Goal: Check status

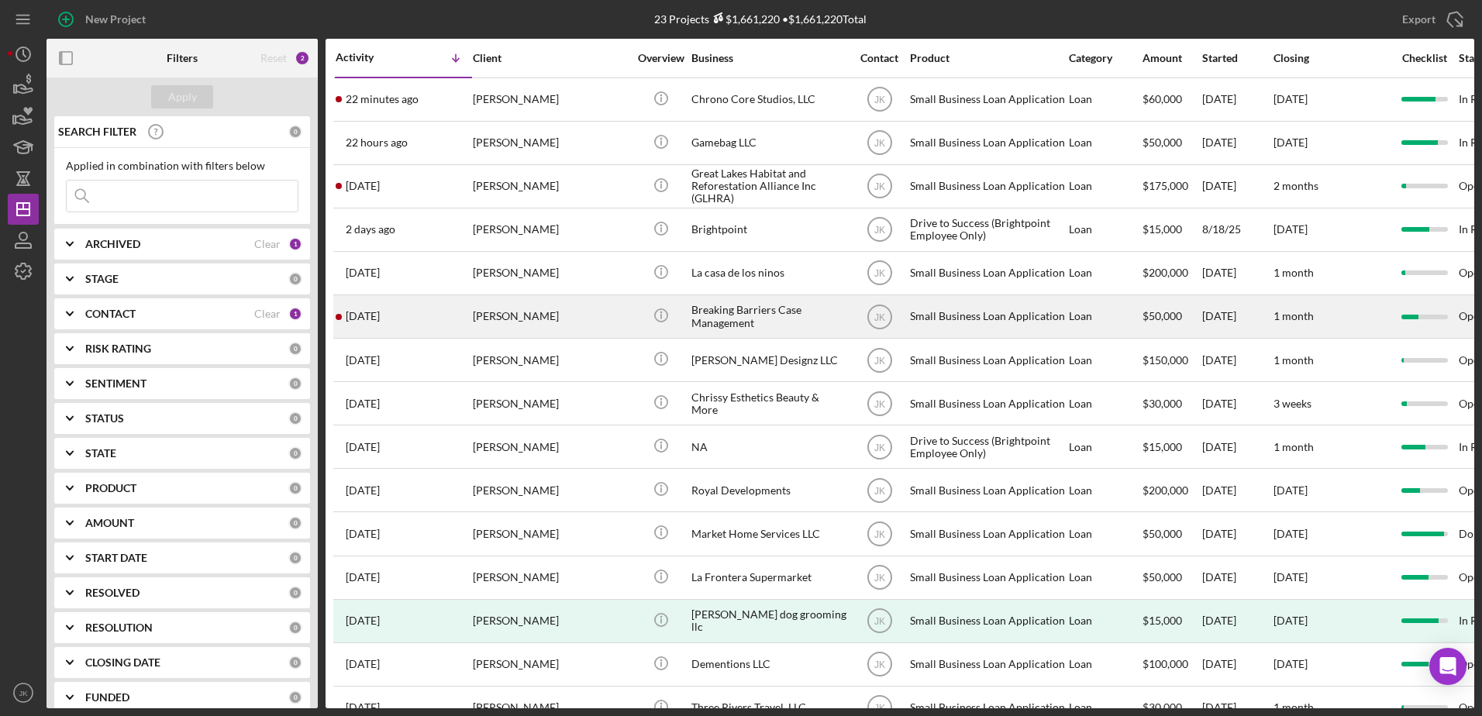
click at [557, 321] on div "[PERSON_NAME]" at bounding box center [550, 316] width 155 height 41
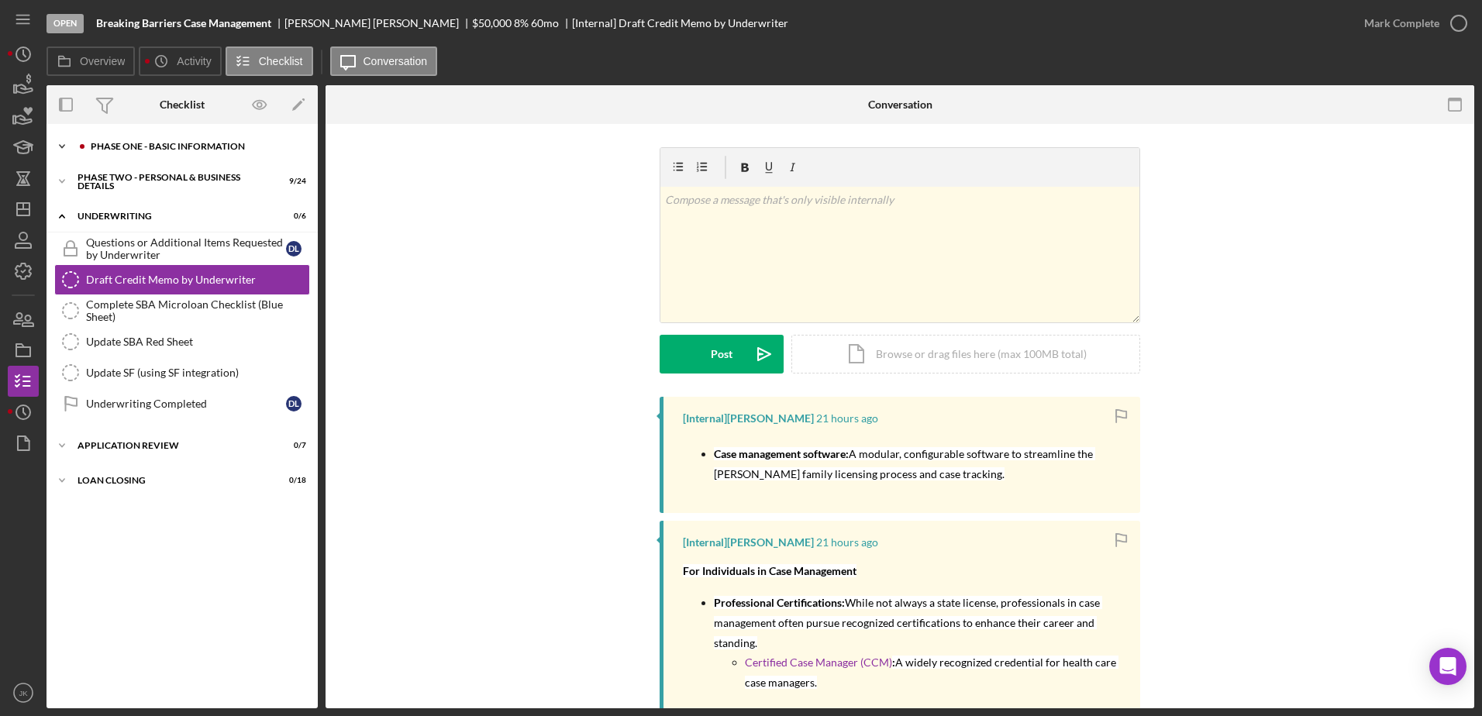
click at [187, 146] on div "Phase One - Basic Information" at bounding box center [195, 146] width 208 height 9
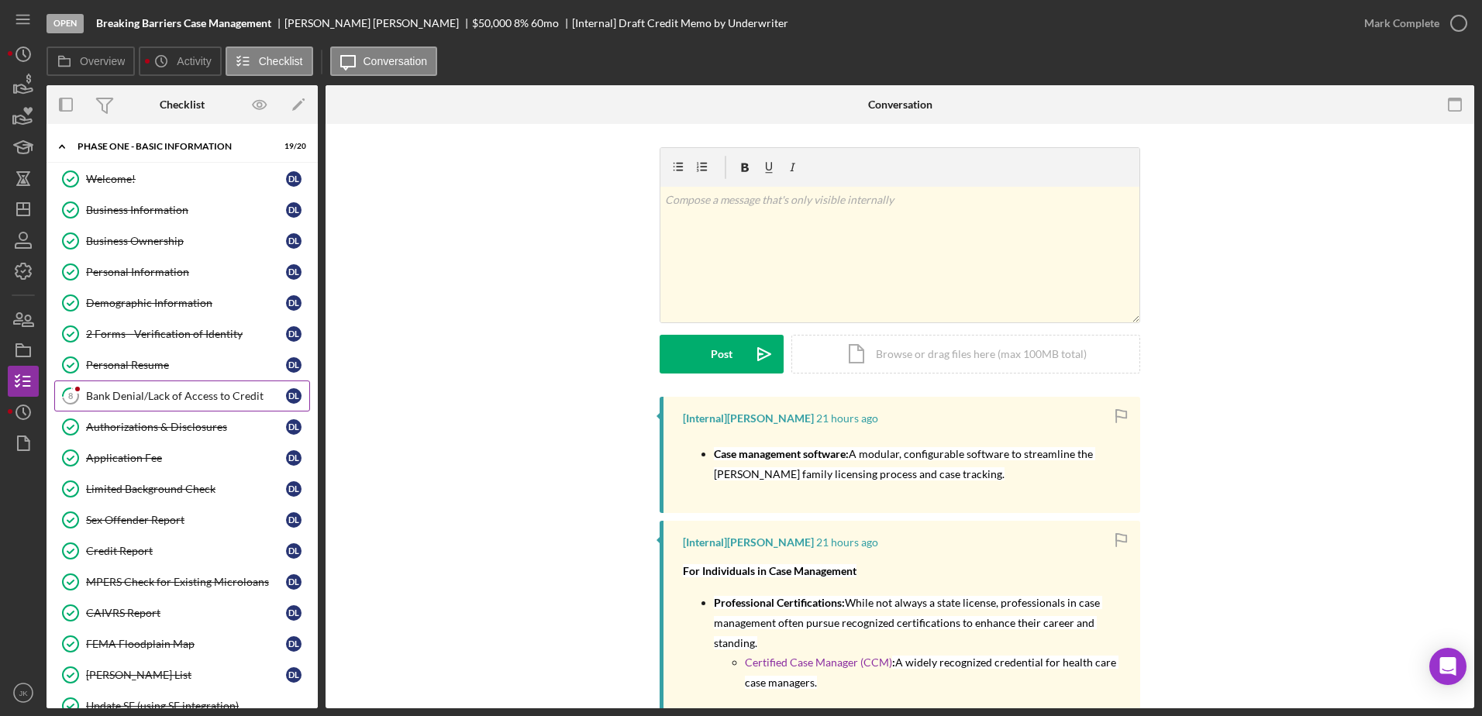
click at [196, 391] on div "Bank Denial/Lack of Access to Credit" at bounding box center [186, 396] width 200 height 12
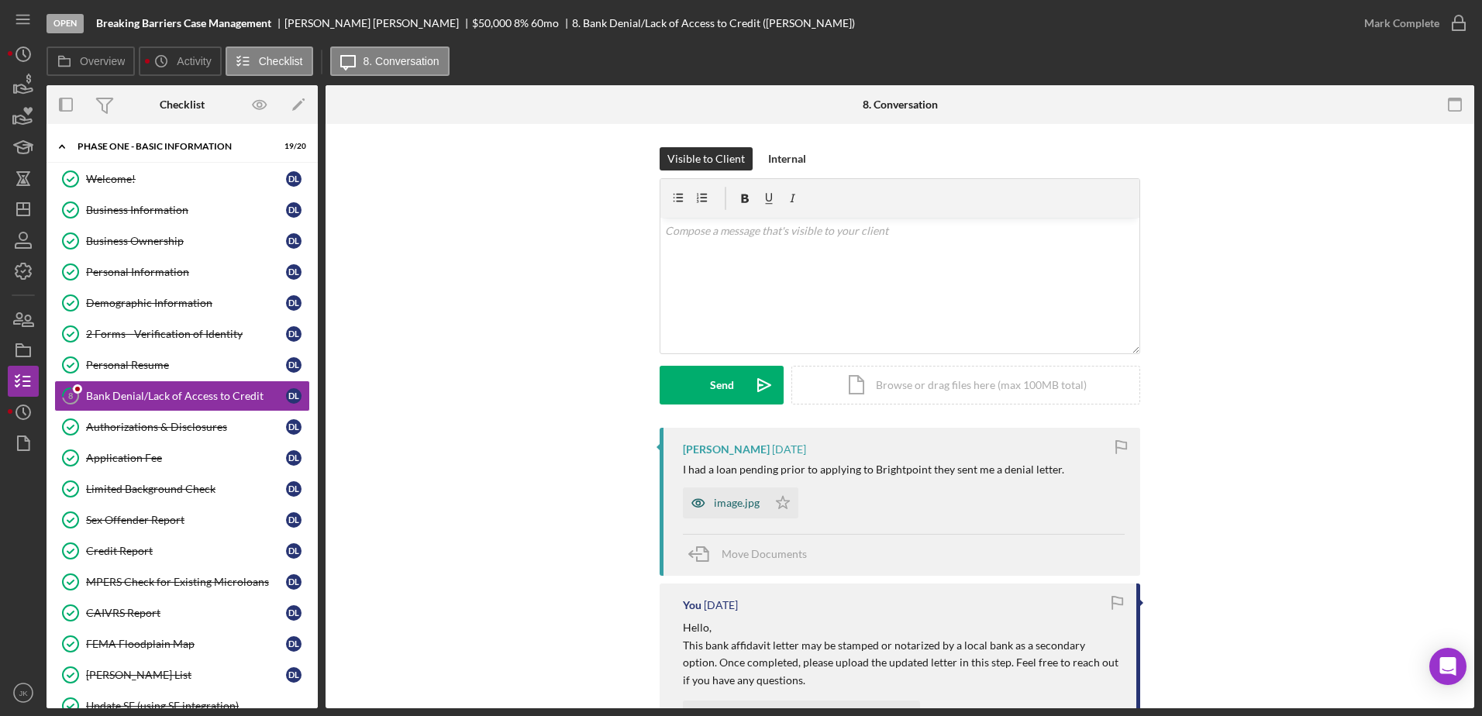
click at [729, 504] on div "image.jpg" at bounding box center [737, 503] width 46 height 12
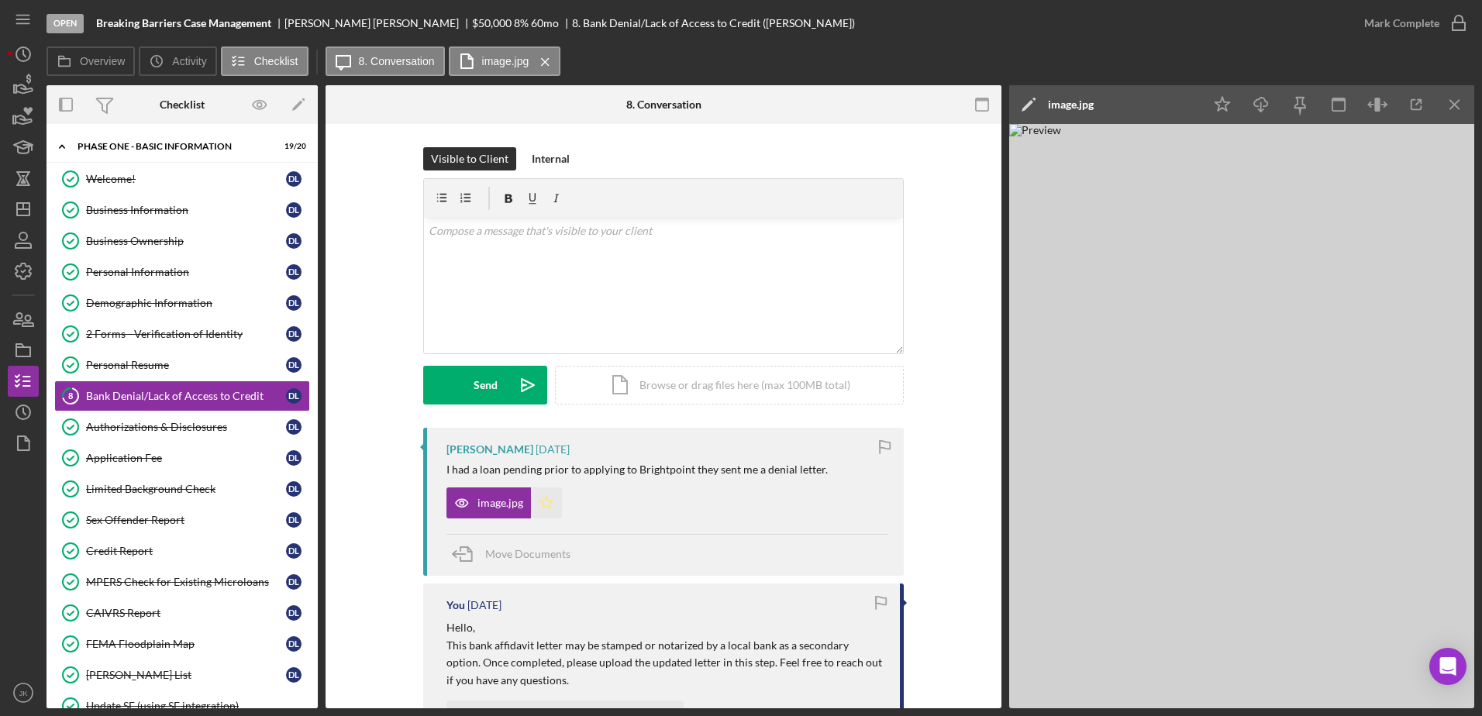
click at [540, 506] on polygon "button" at bounding box center [546, 502] width 13 height 12
click at [643, 267] on div "v Color teal Color pink Remove color Add row above Add row below Add column bef…" at bounding box center [663, 286] width 479 height 136
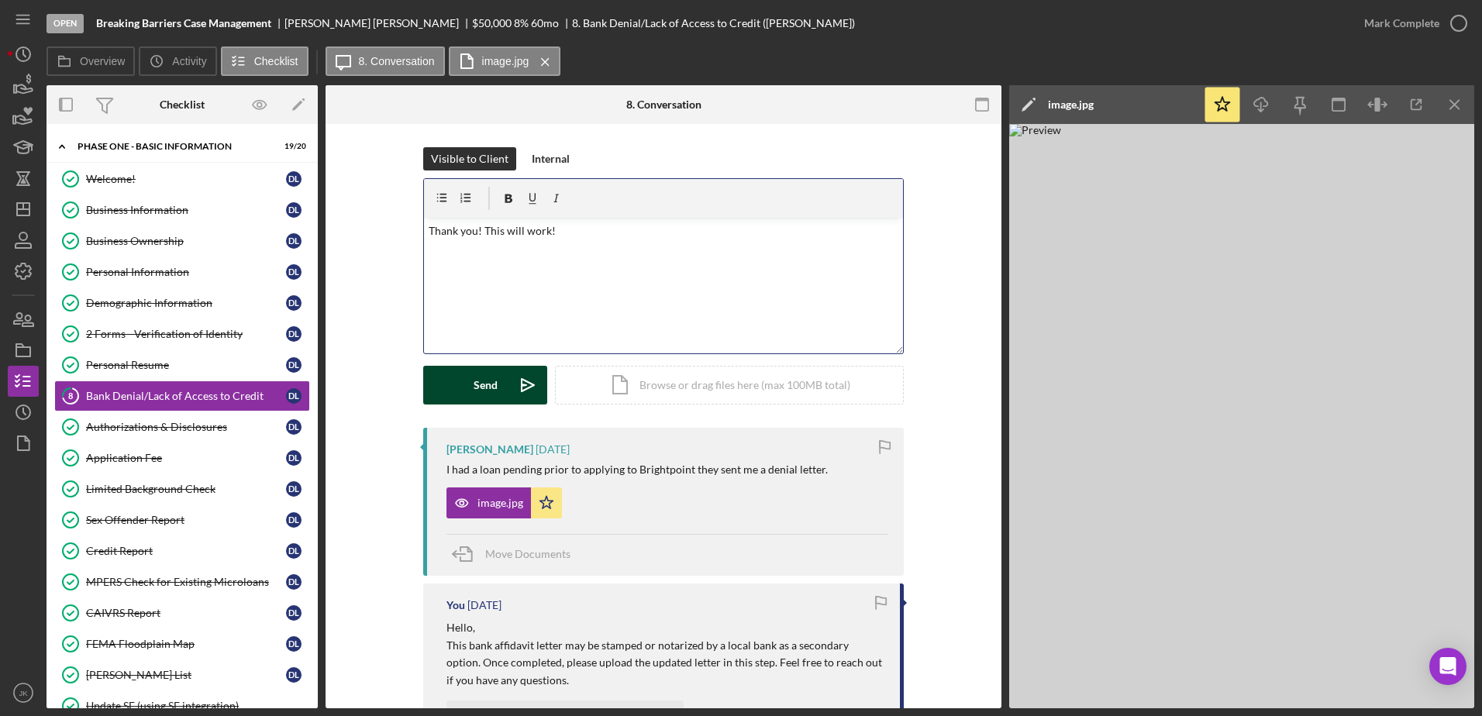
click at [513, 388] on icon "Icon/icon-invite-send" at bounding box center [527, 385] width 39 height 39
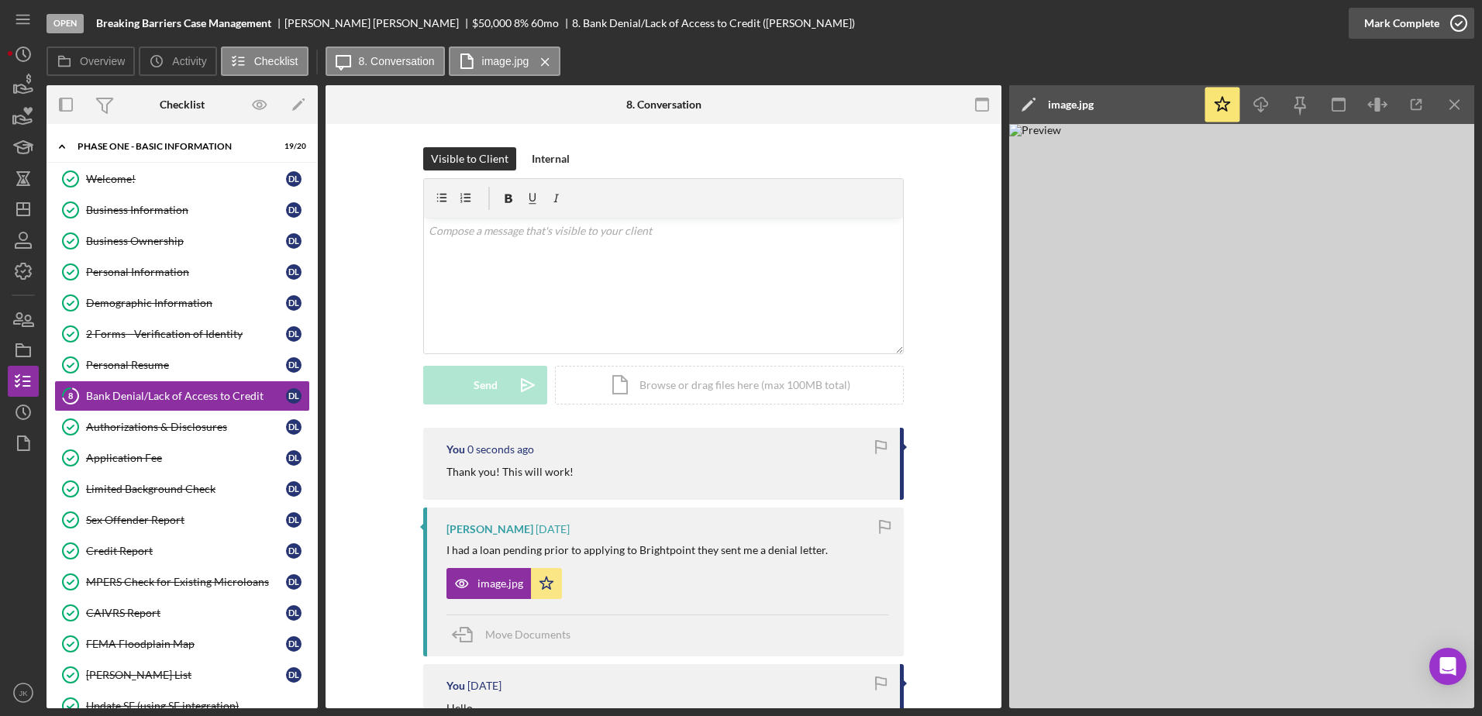
click at [1375, 24] on div "Mark Complete" at bounding box center [1401, 23] width 75 height 31
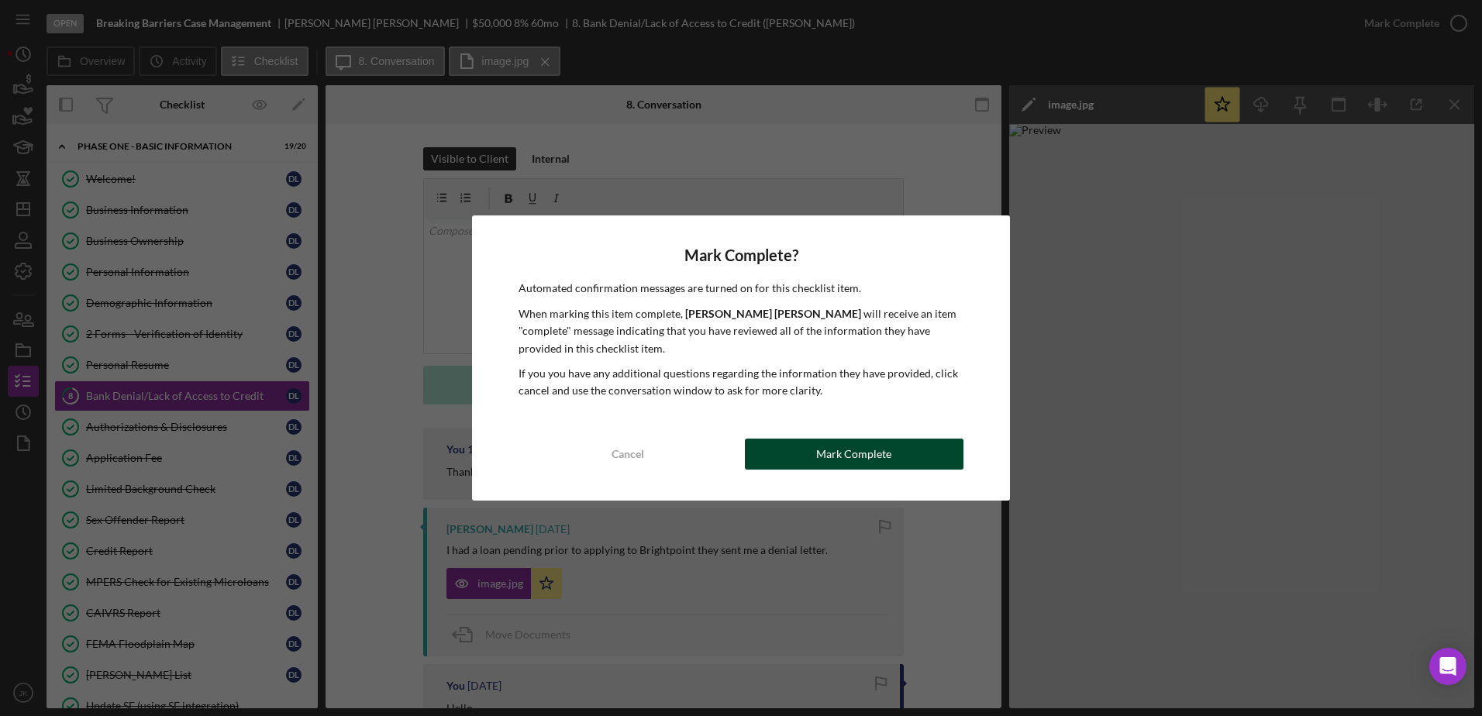
click at [901, 453] on button "Mark Complete" at bounding box center [854, 454] width 219 height 31
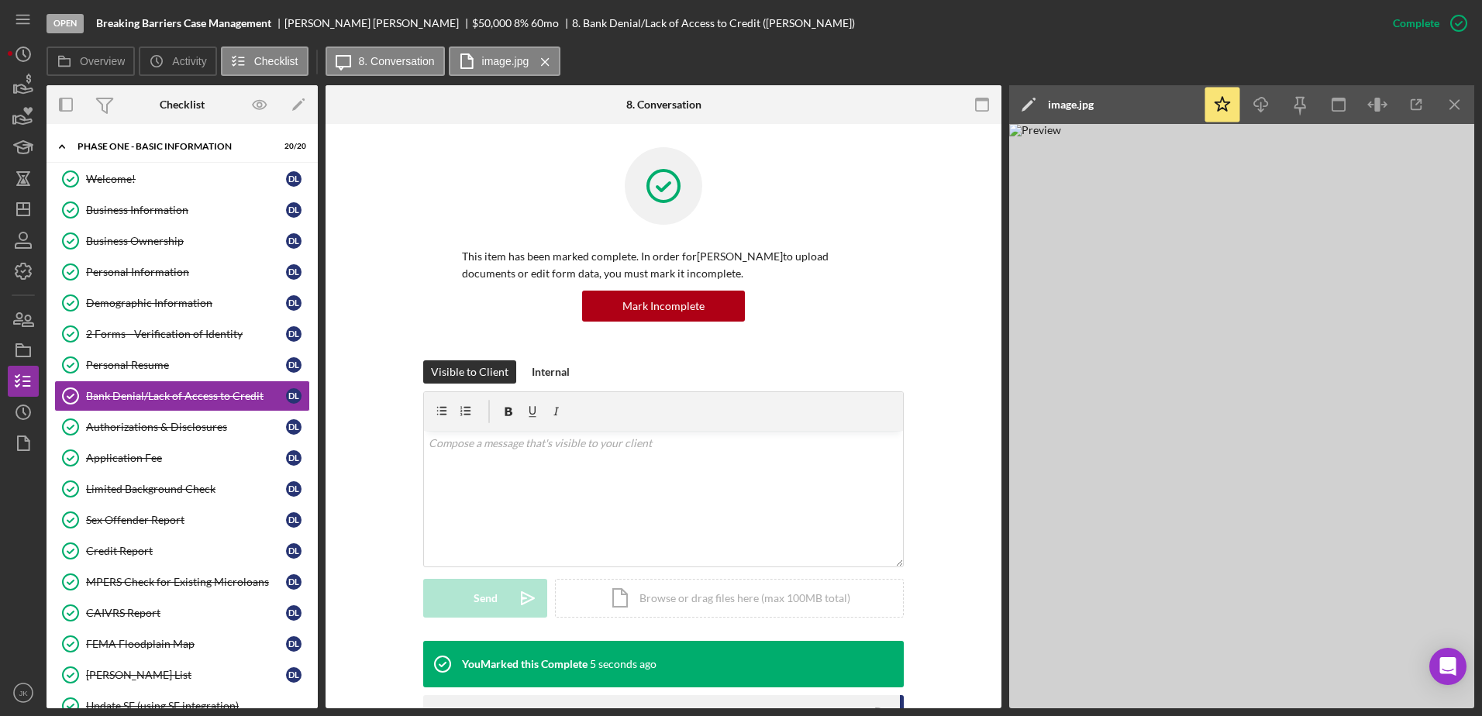
scroll to position [425, 0]
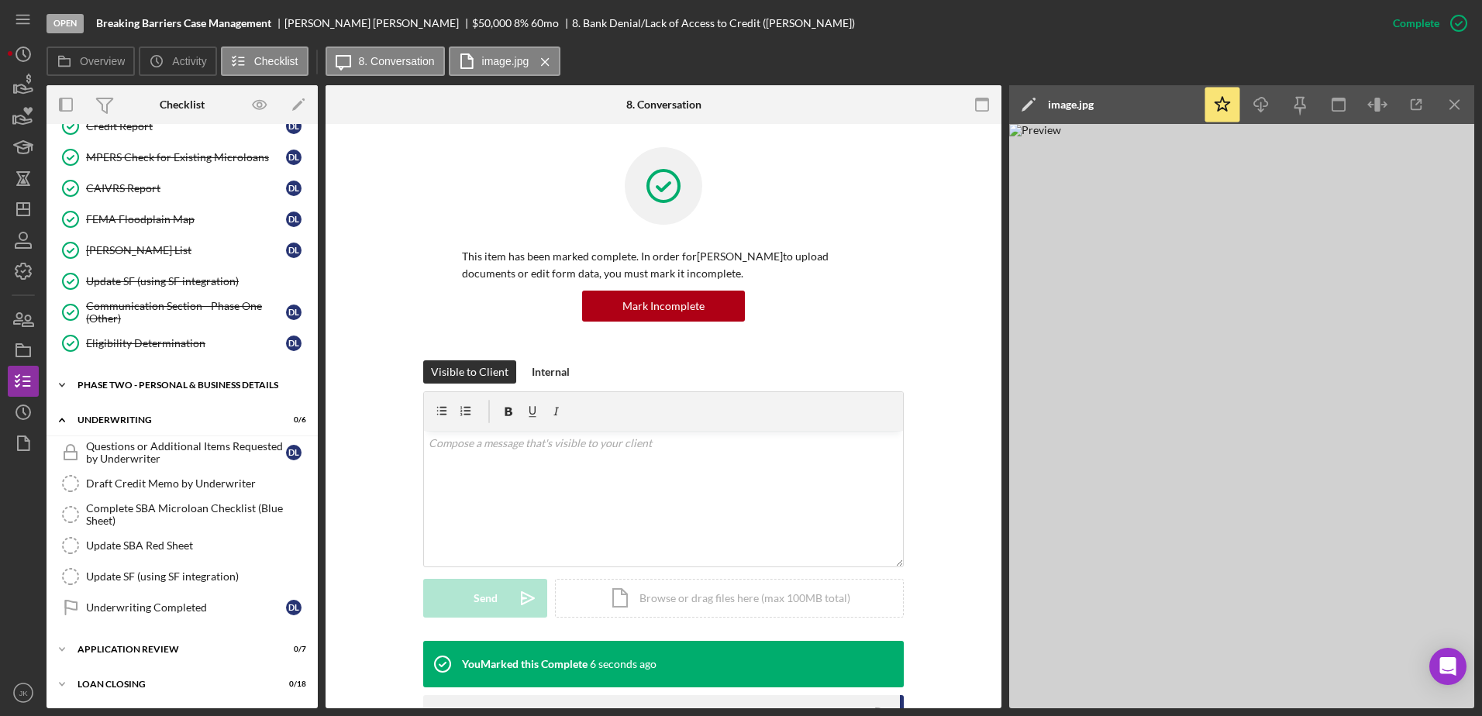
click at [188, 381] on div "PHASE TWO - PERSONAL & BUSINESS DETAILS" at bounding box center [188, 385] width 221 height 9
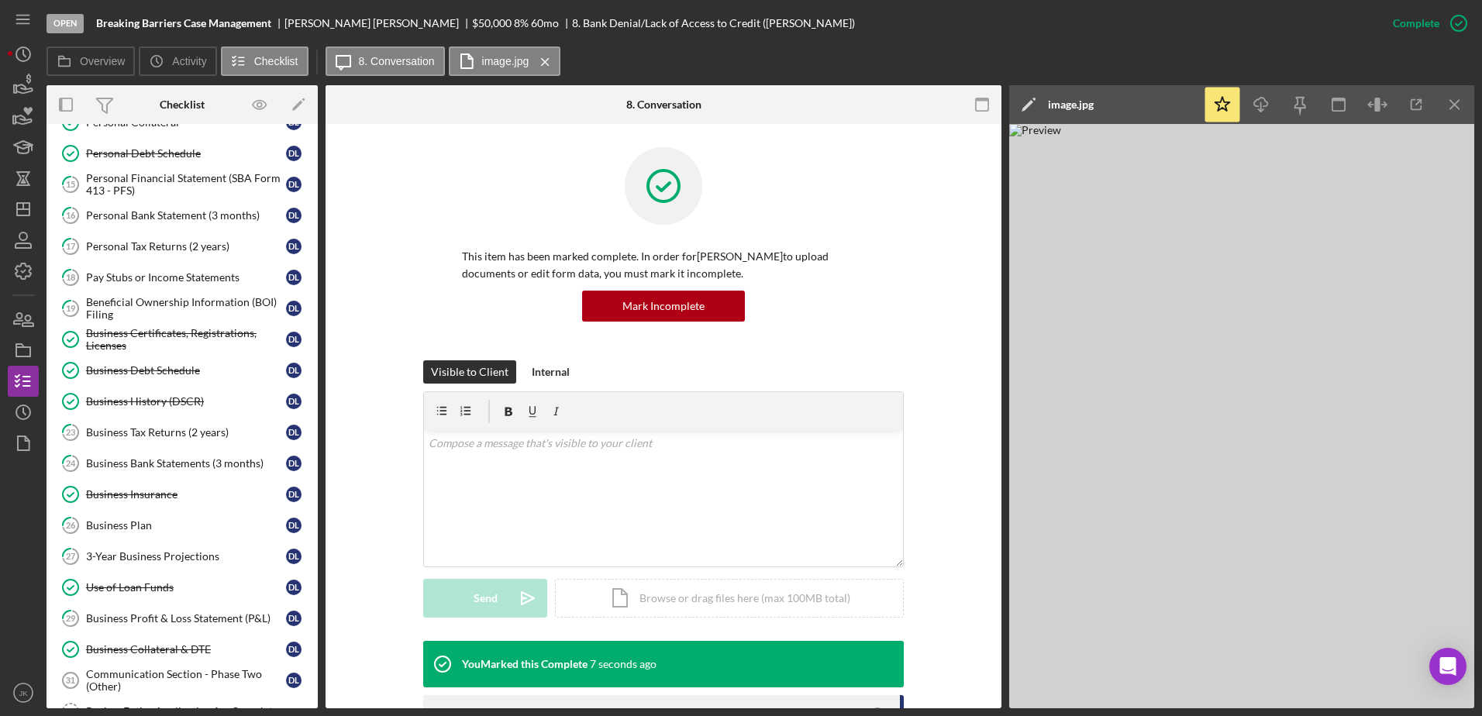
scroll to position [967, 0]
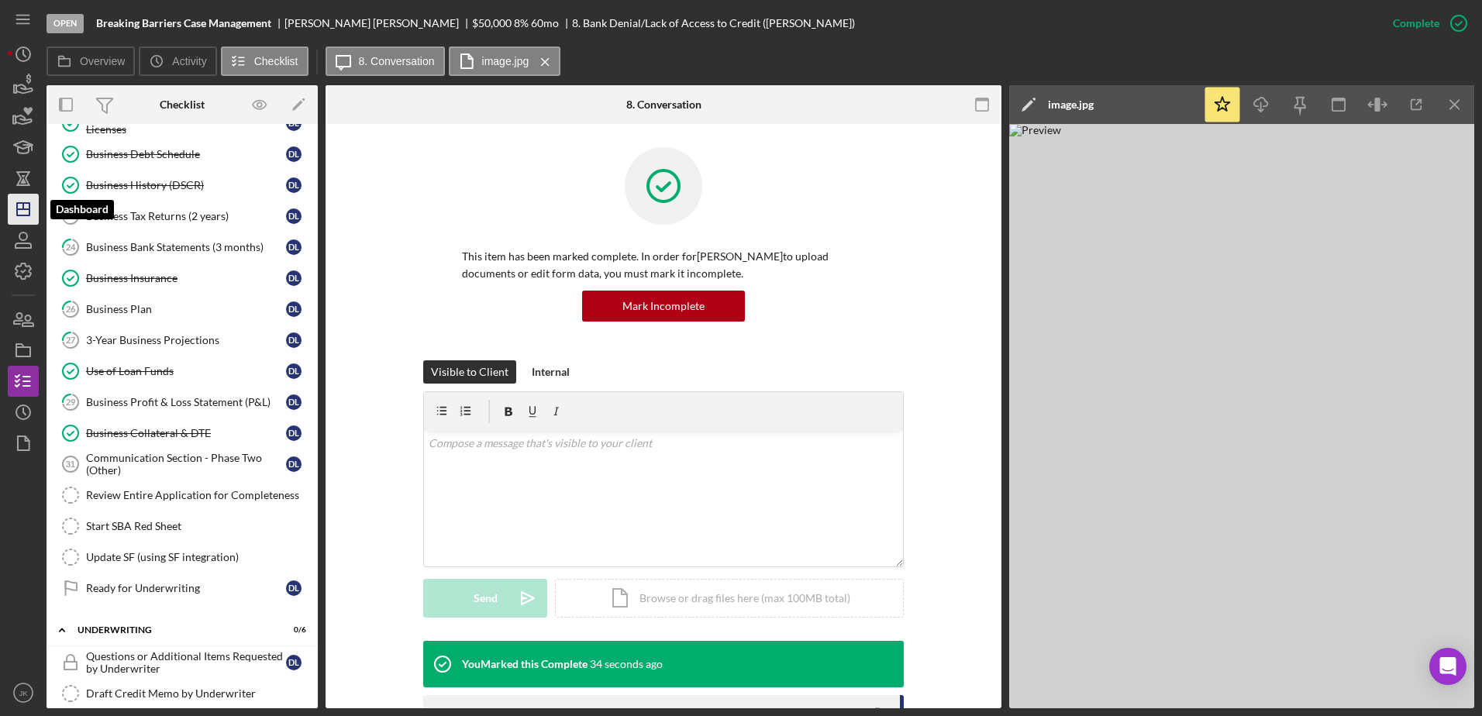
click at [32, 215] on icon "Icon/Dashboard" at bounding box center [23, 209] width 39 height 39
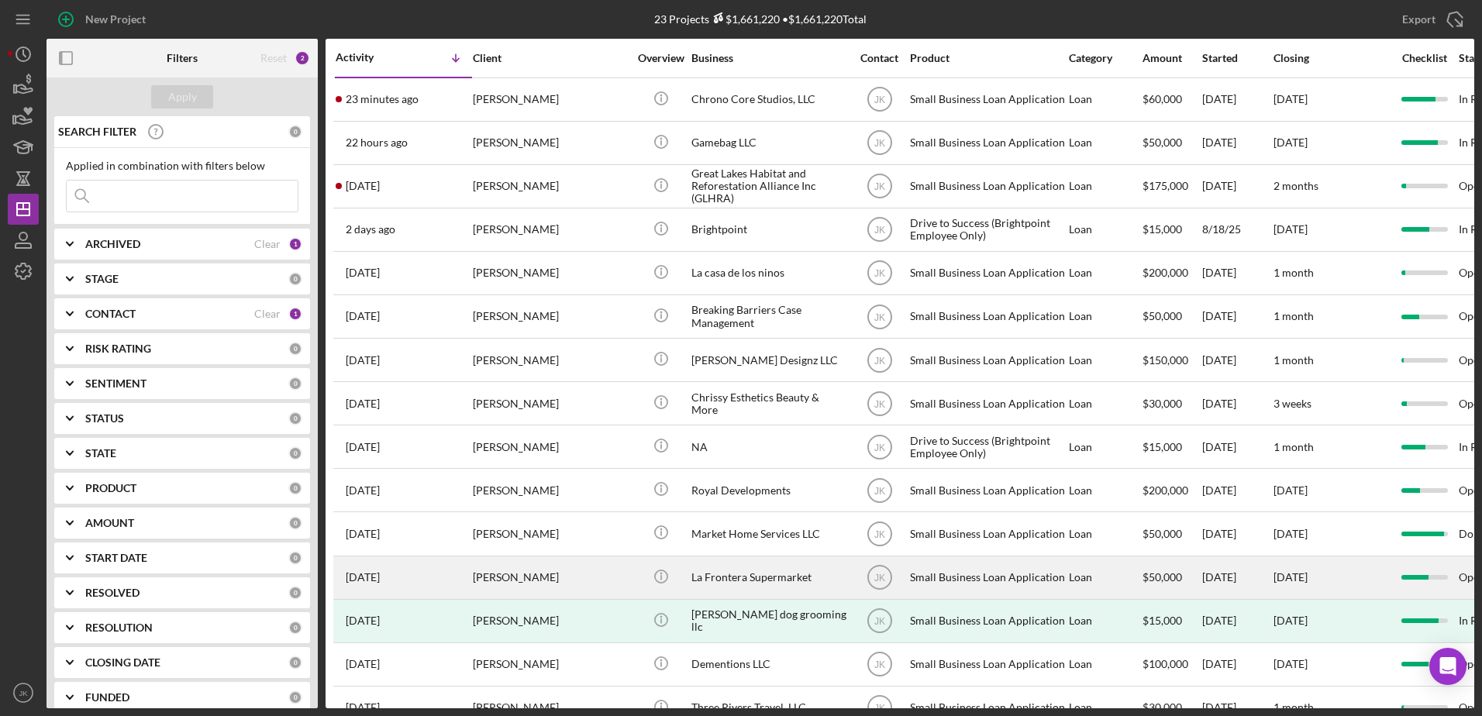
scroll to position [389, 0]
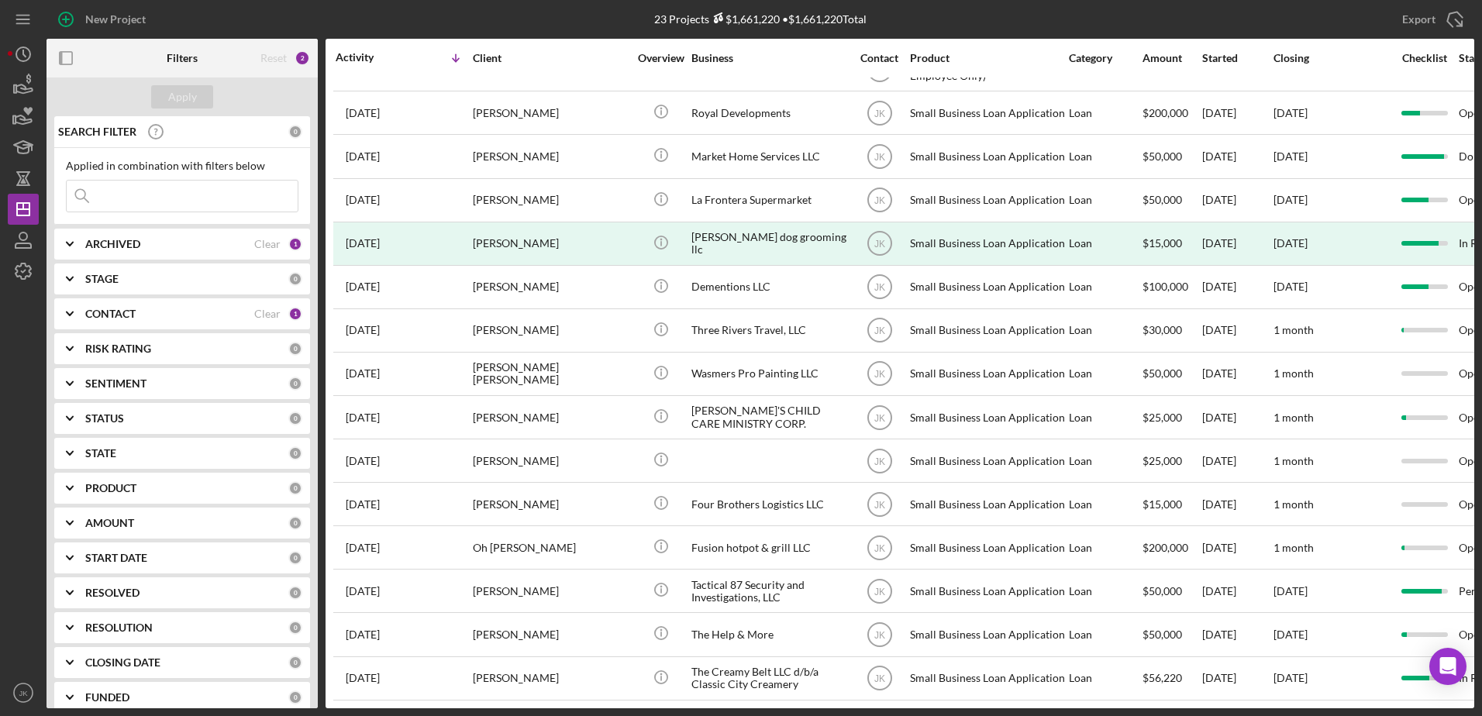
click at [149, 243] on div "ARCHIVED" at bounding box center [169, 244] width 169 height 12
click at [113, 333] on label "Archived" at bounding box center [195, 333] width 208 height 16
click at [82, 333] on input "Archived" at bounding box center [75, 333] width 16 height 16
checkbox input "true"
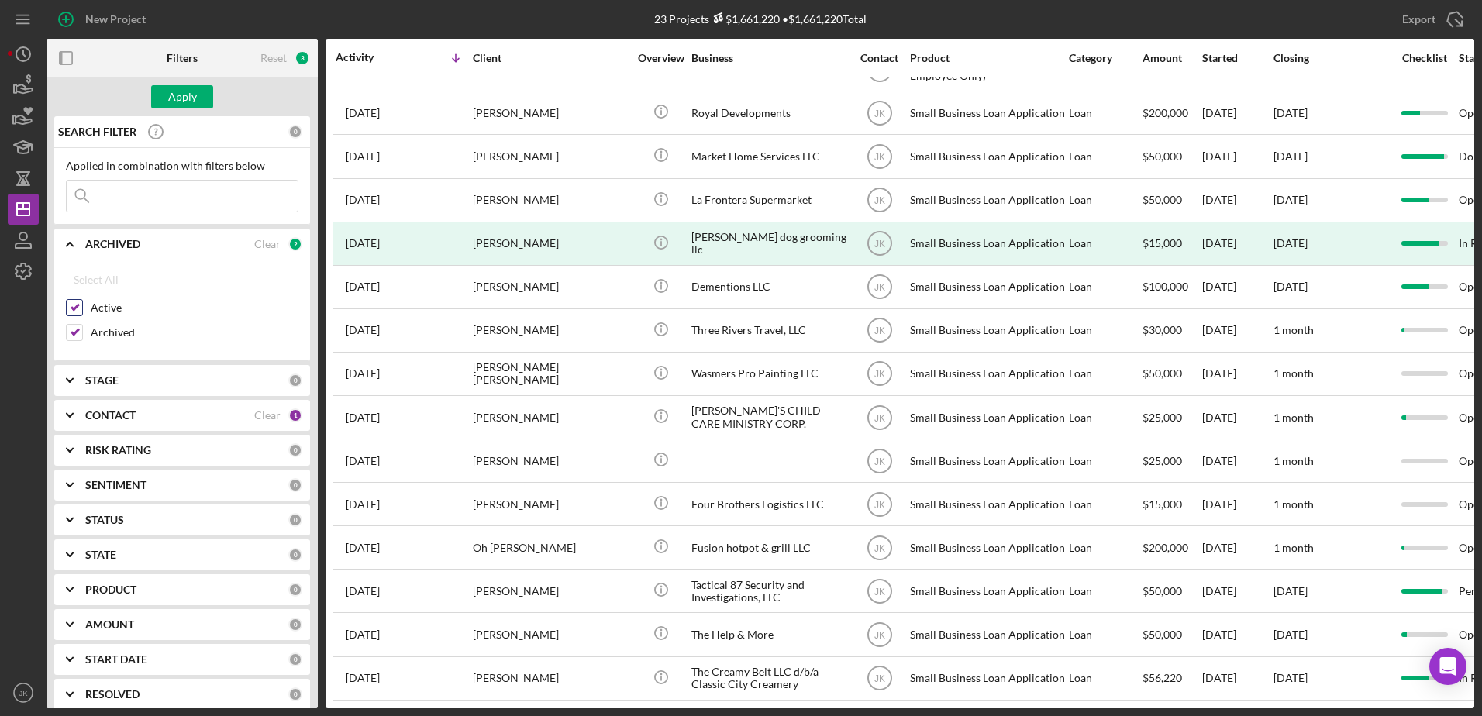
click at [105, 305] on label "Active" at bounding box center [195, 308] width 208 height 16
click at [82, 305] on input "Active" at bounding box center [75, 308] width 16 height 16
checkbox input "false"
click at [182, 99] on div "Apply" at bounding box center [182, 96] width 29 height 23
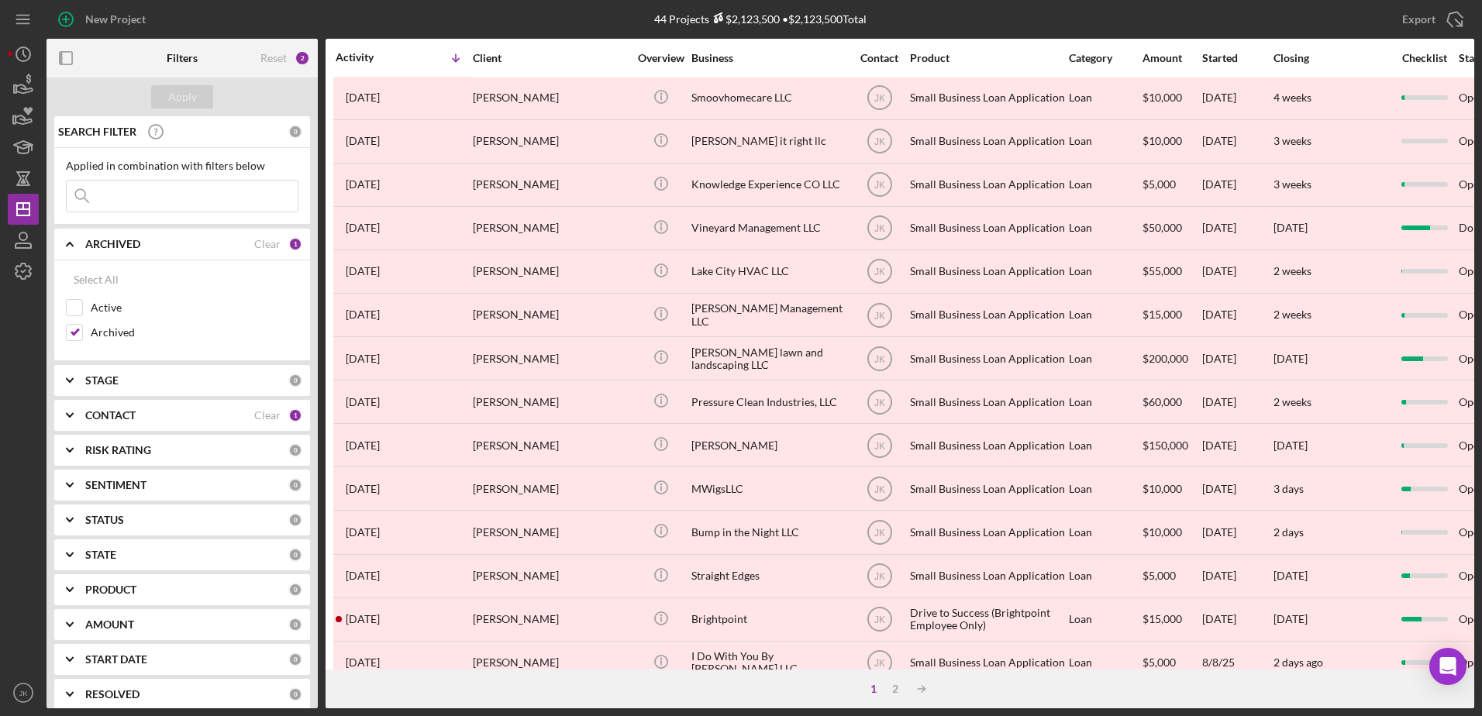
scroll to position [0, 0]
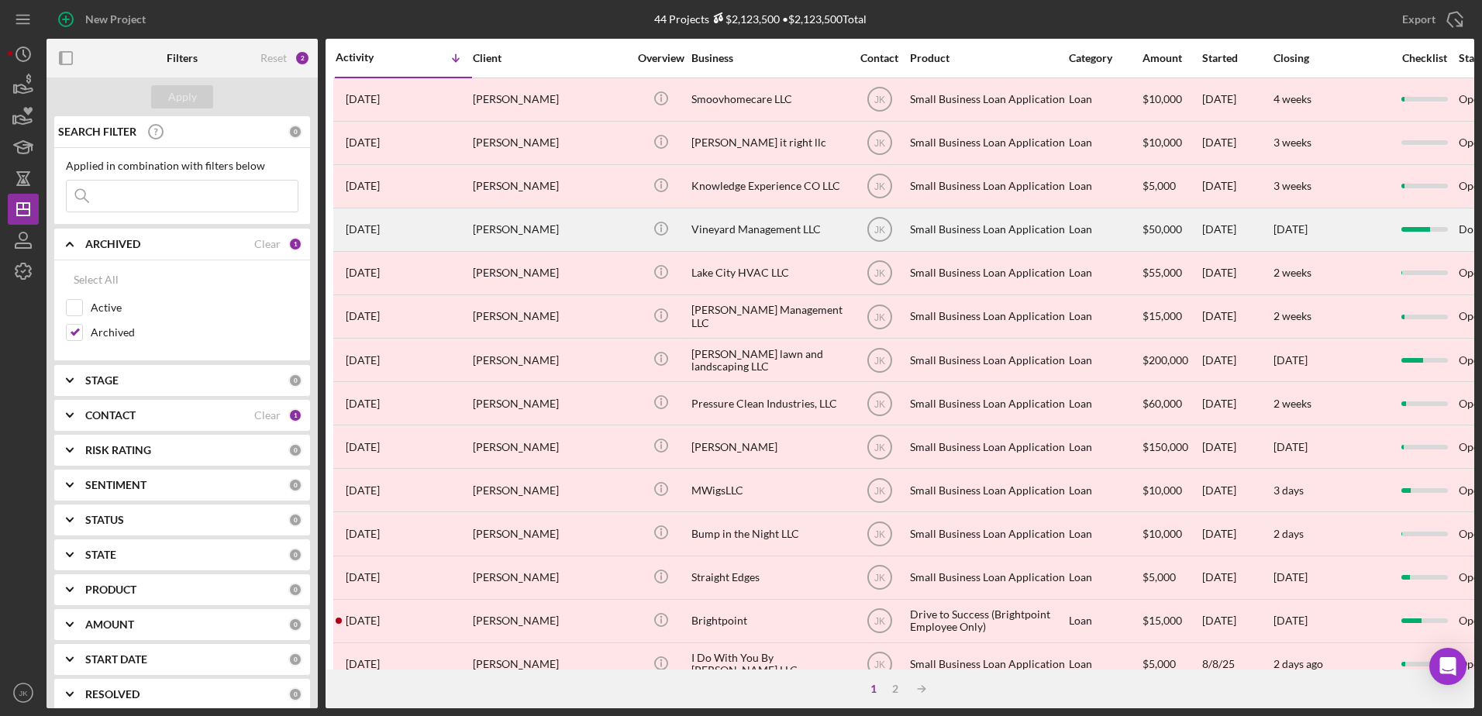
click at [764, 229] on div "Vineyard Management LLC" at bounding box center [768, 229] width 155 height 41
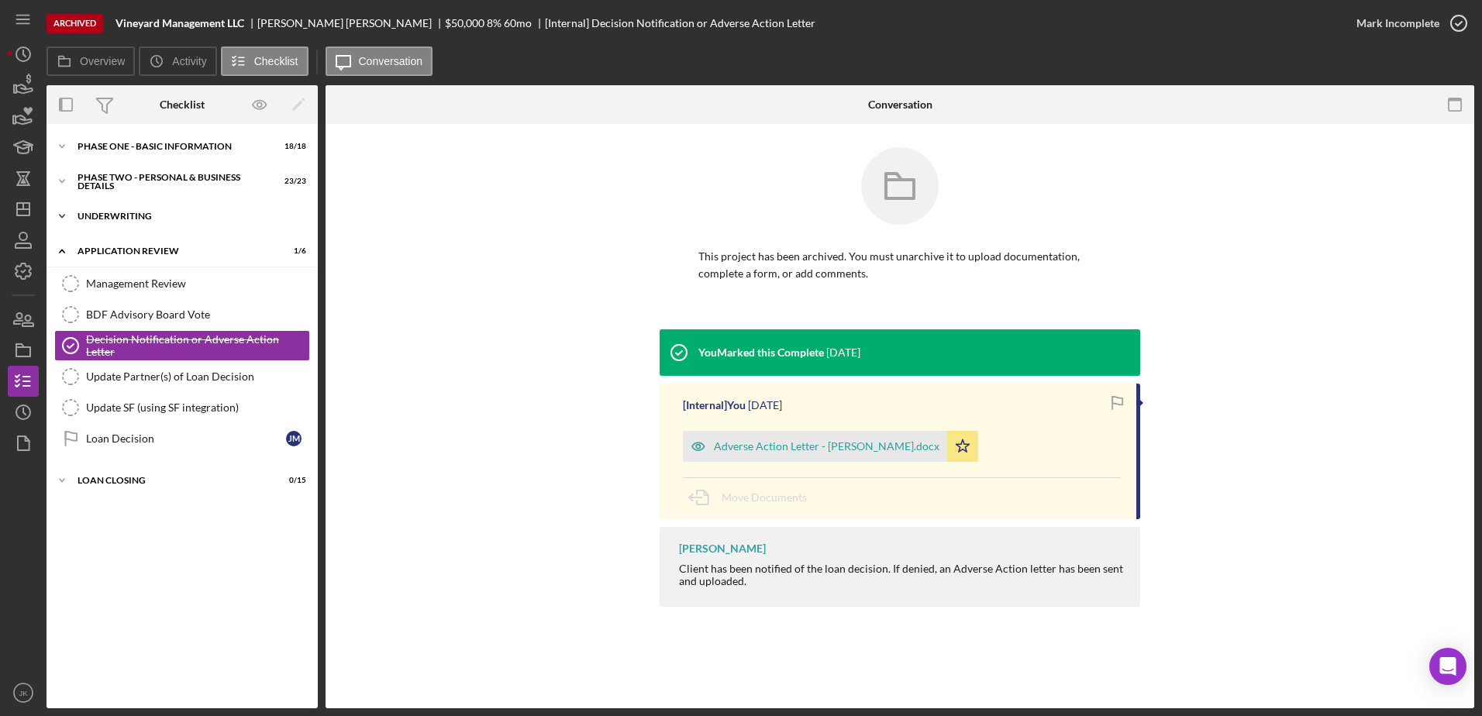
click at [141, 216] on div "Underwriting" at bounding box center [188, 216] width 221 height 9
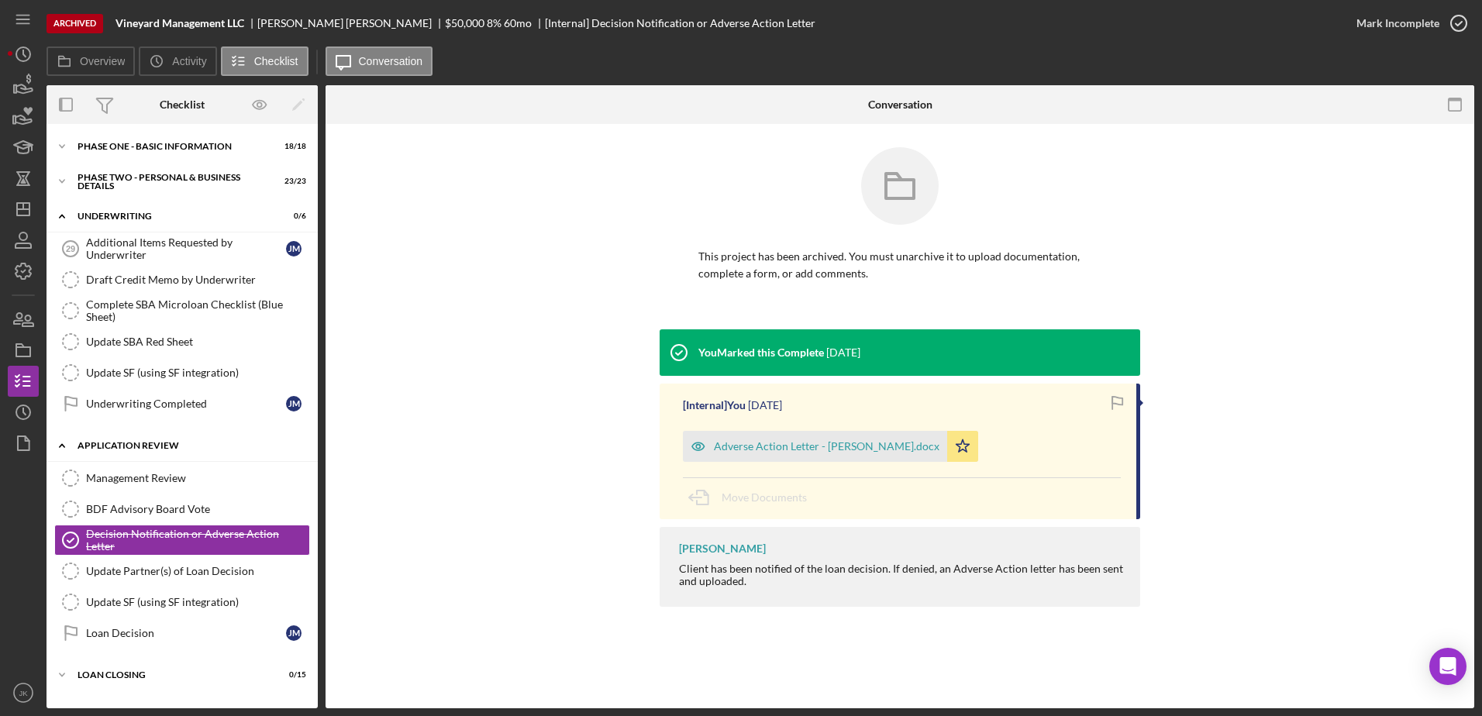
click at [168, 444] on div "Application Review" at bounding box center [188, 445] width 221 height 9
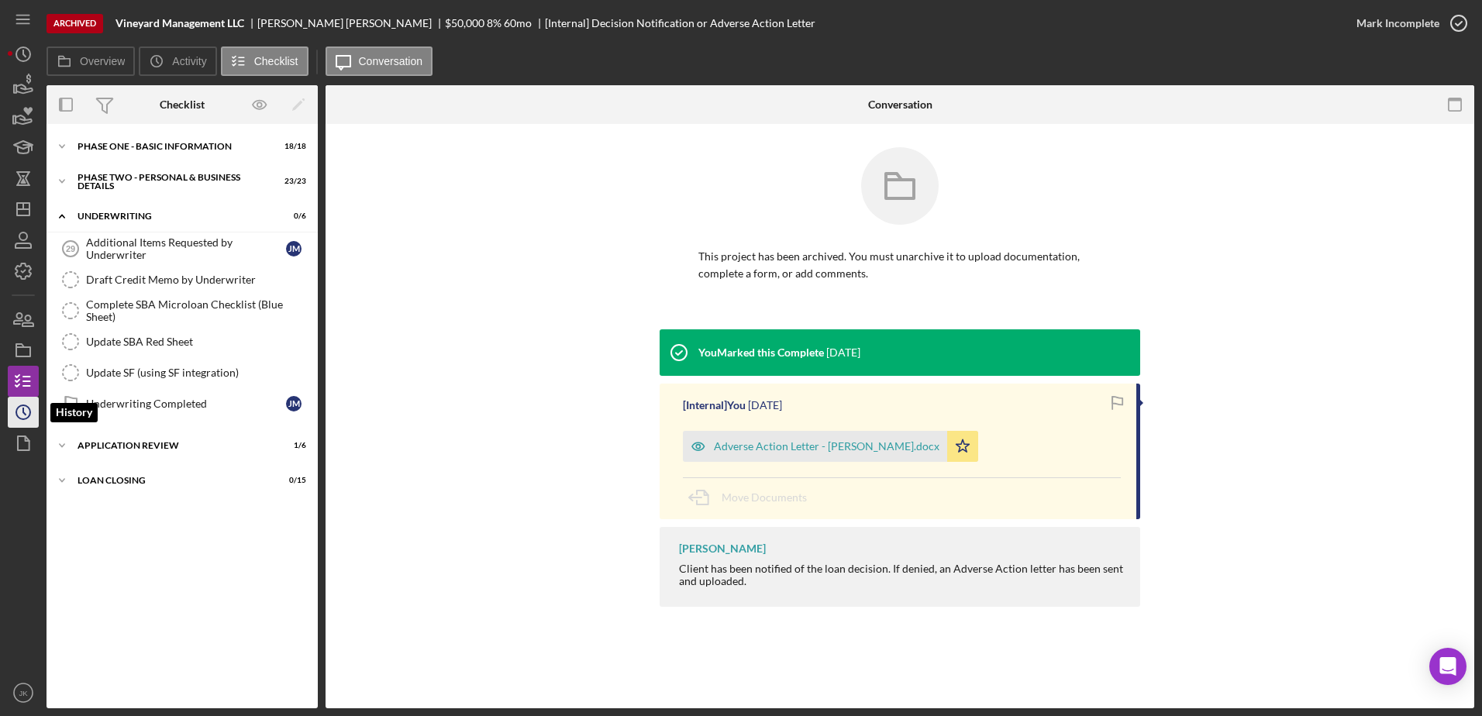
click at [35, 411] on icon "Icon/History" at bounding box center [23, 412] width 39 height 39
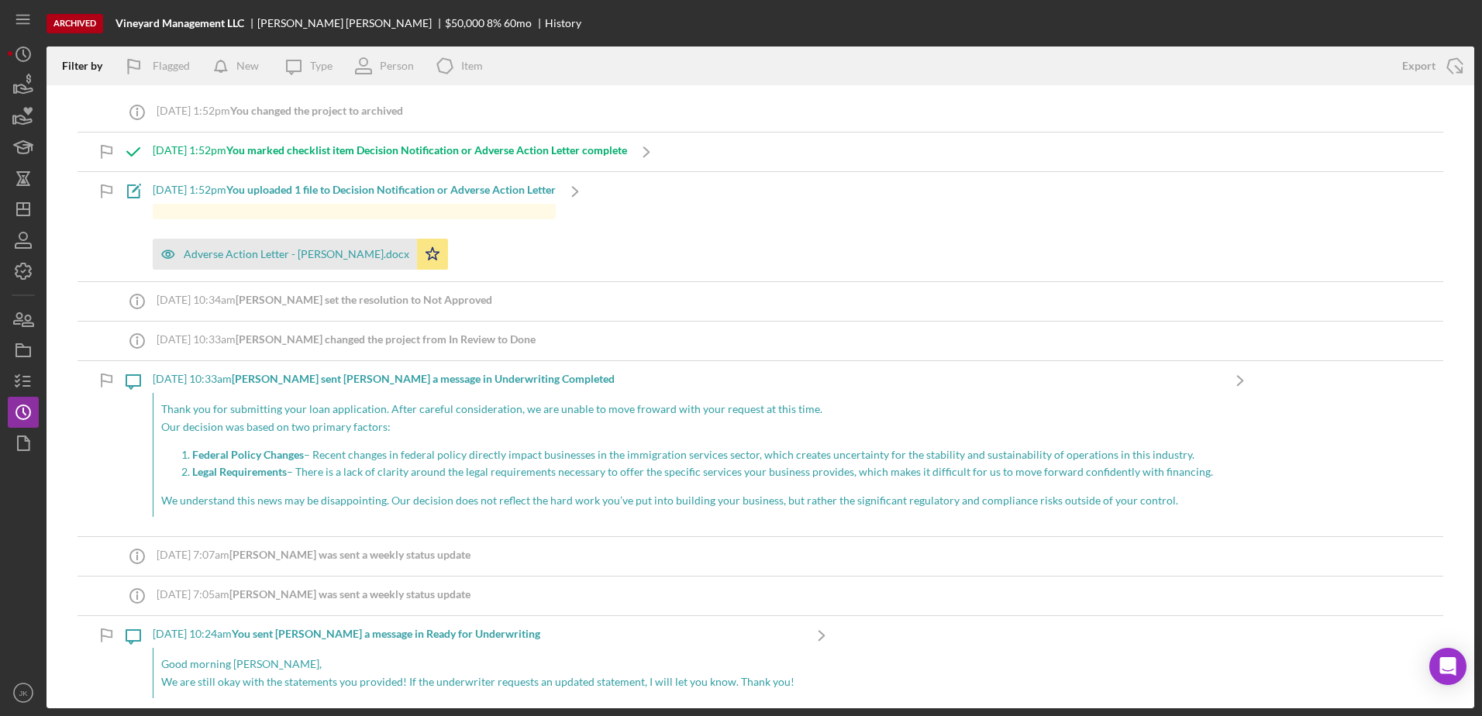
click at [624, 380] on div "[DATE] 10:33am [PERSON_NAME] sent [PERSON_NAME] a message in Underwriting Compl…" at bounding box center [687, 379] width 1068 height 12
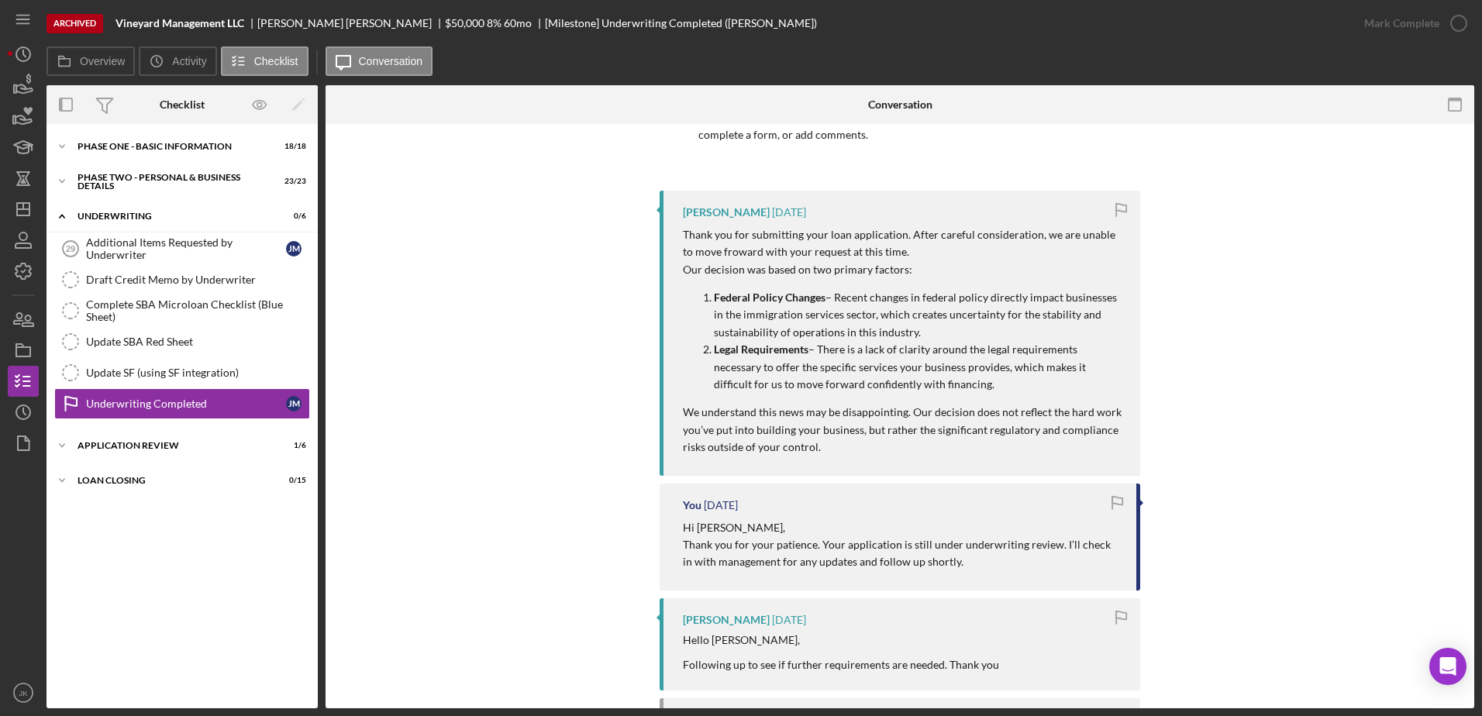
scroll to position [155, 0]
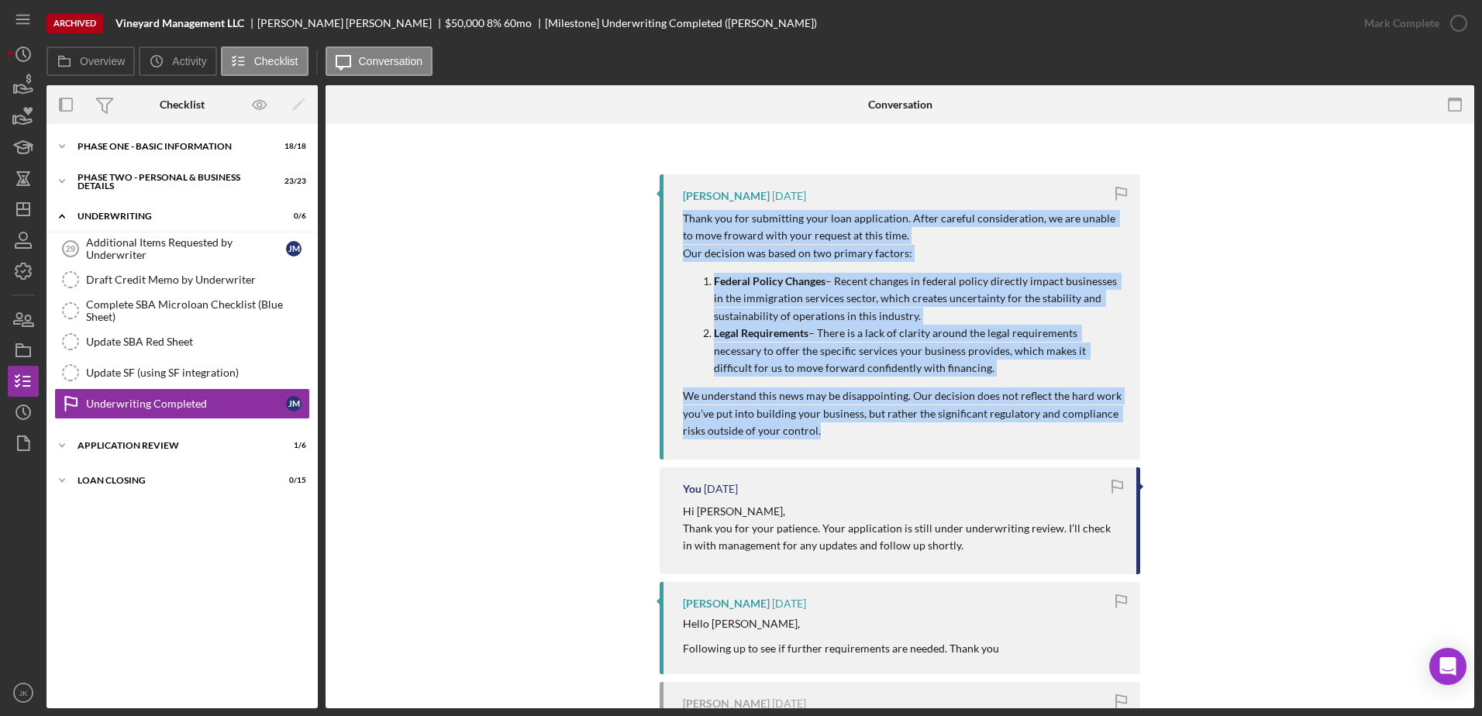
drag, startPoint x: 836, startPoint y: 437, endPoint x: 675, endPoint y: 224, distance: 267.3
click at [675, 224] on div "[PERSON_NAME] [DATE] Thank you for submitting your loan application. After care…" at bounding box center [900, 316] width 481 height 285
copy div "Thank you for submitting your loan application. After careful consideration, we…"
click at [879, 433] on p "We understand this news may be disappointing. Our decision does not reflect the…" at bounding box center [904, 414] width 442 height 52
